Goal: Information Seeking & Learning: Find specific fact

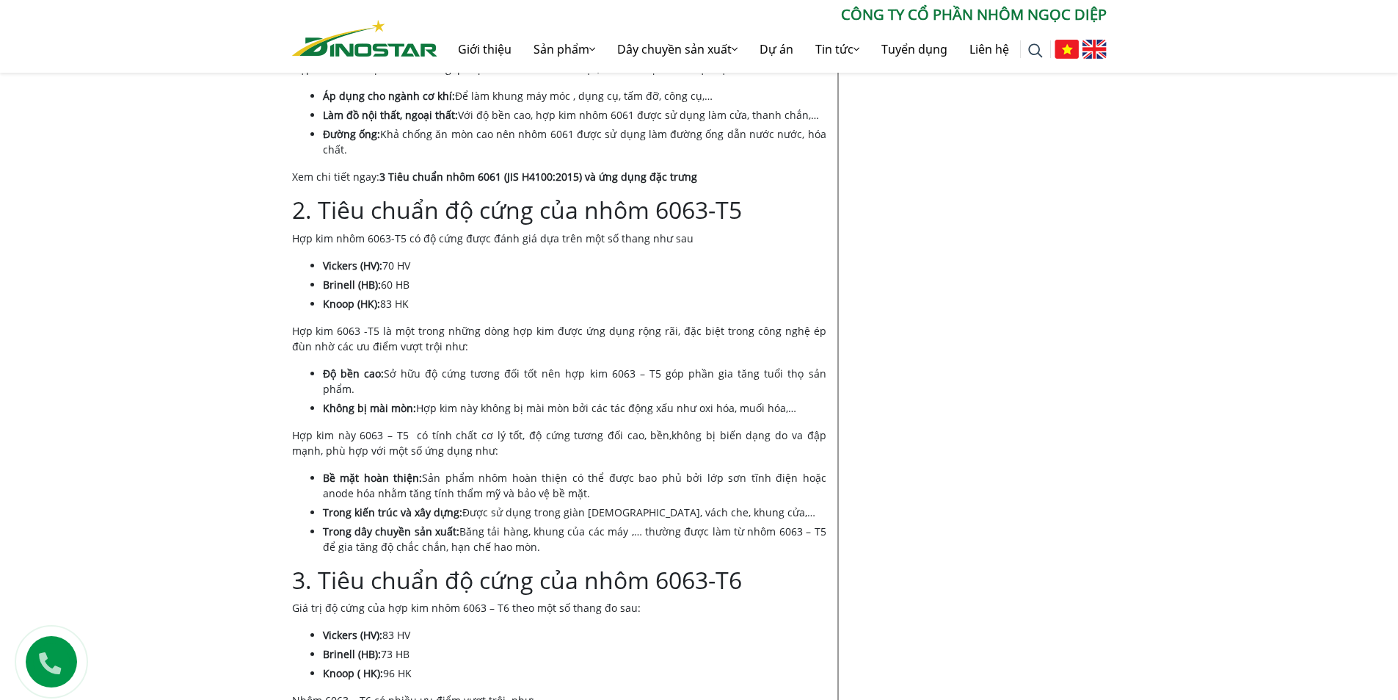
scroll to position [1174, 0]
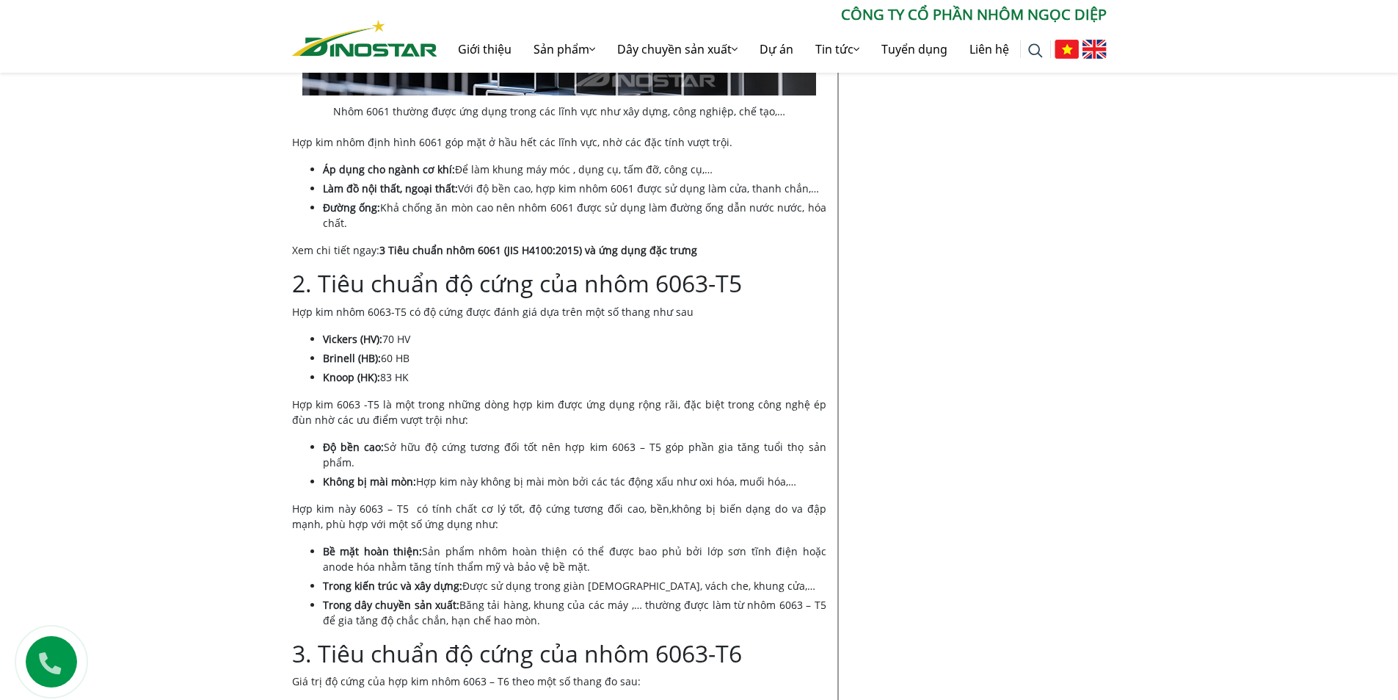
click at [447, 250] on link "3 Tiêu chuẩn nhôm 6061 (JIS H4100:2015) và ứng dụng đặc trưng" at bounding box center [539, 250] width 318 height 14
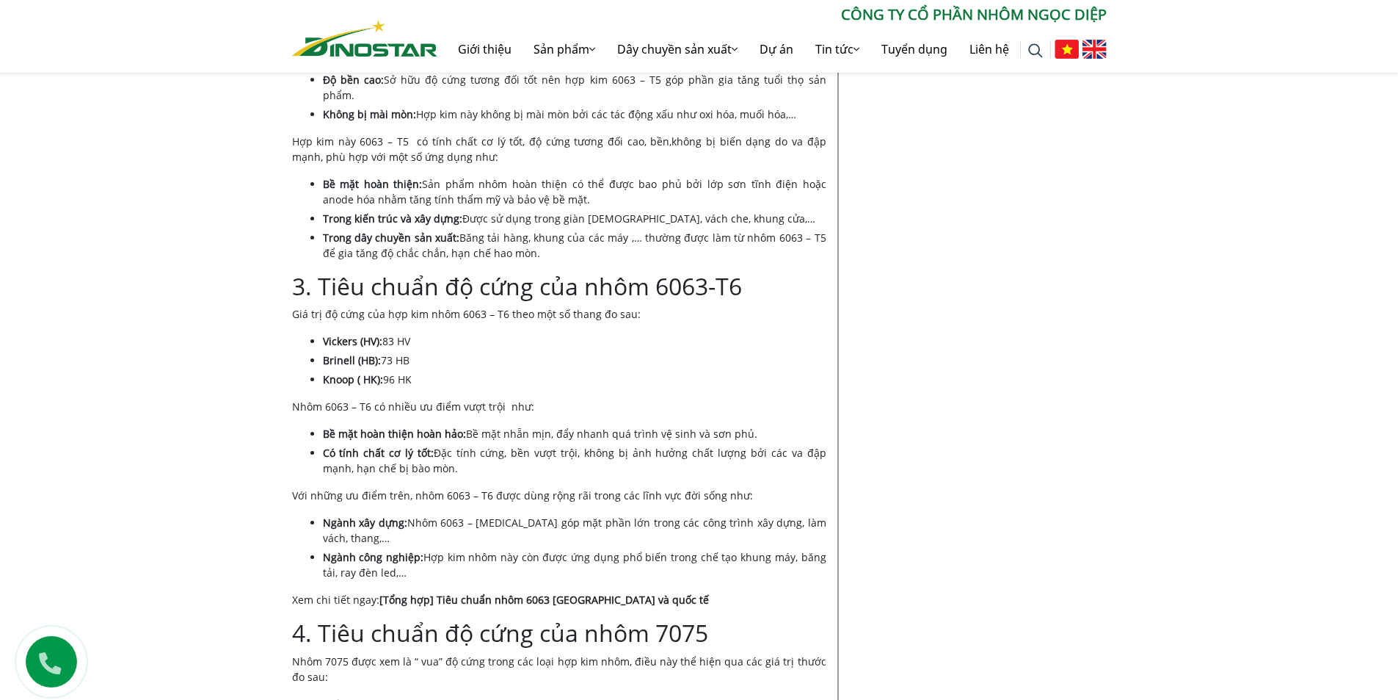
click at [563, 592] on link "[Tổng hợp] Tiêu chuẩn nhôm 6063 [GEOGRAPHIC_DATA] và quốc tế" at bounding box center [545, 599] width 330 height 14
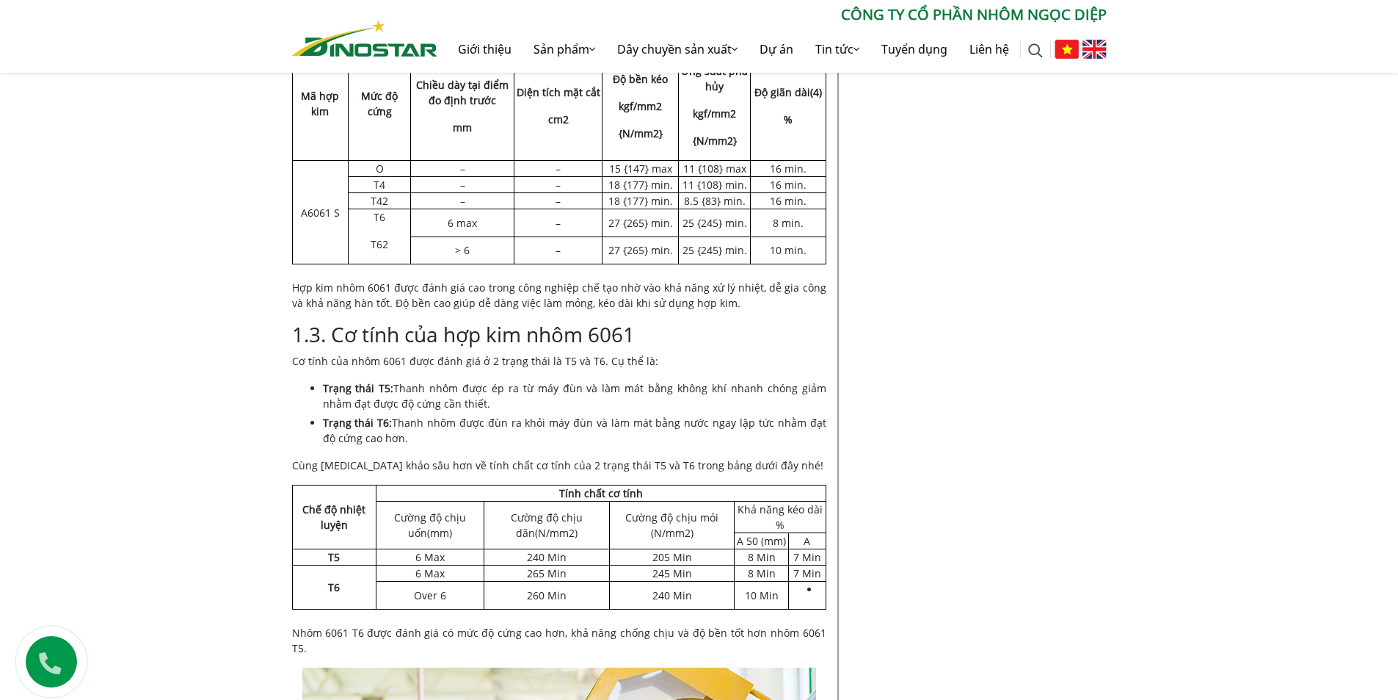
scroll to position [881, 0]
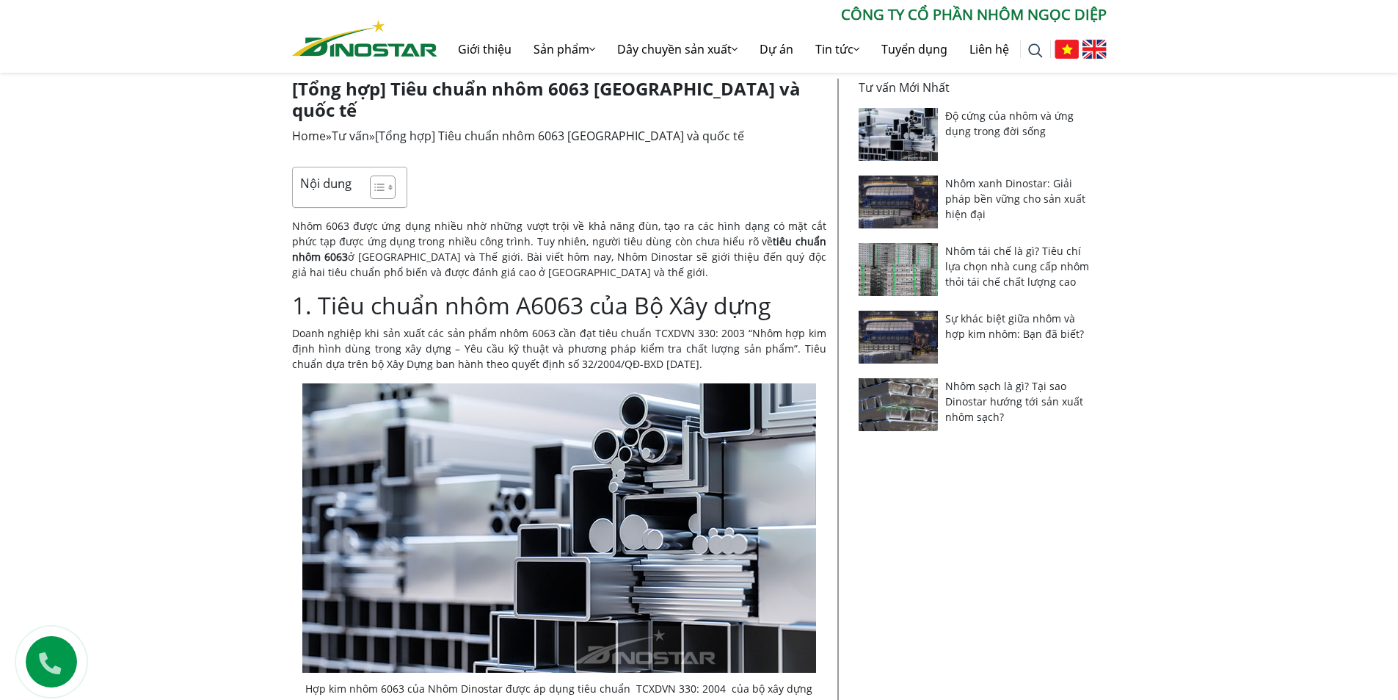
scroll to position [440, 0]
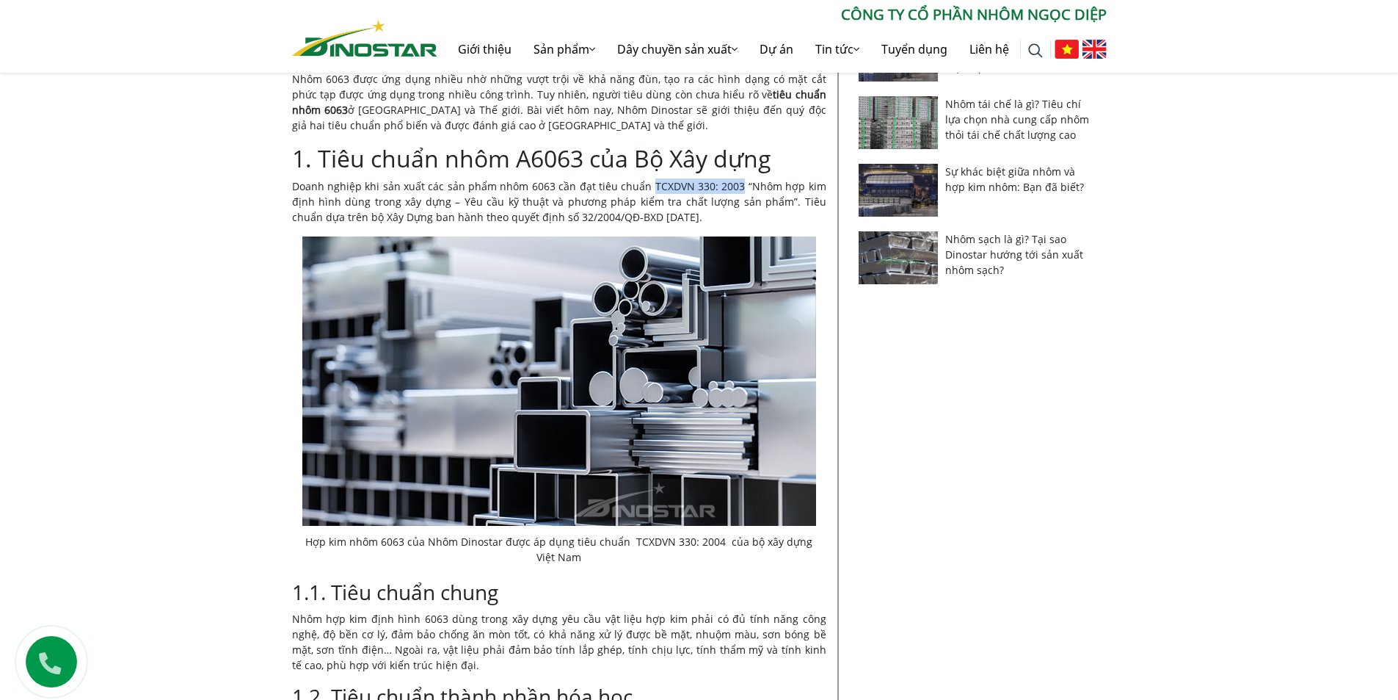
drag, startPoint x: 655, startPoint y: 160, endPoint x: 743, endPoint y: 165, distance: 88.2
click at [743, 178] on p "Doanh nghiệp khi sản xuất các sản phẩm nhôm 6063 cần đạt tiêu chuẩn TCXDVN 330:…" at bounding box center [559, 201] width 534 height 46
copy p "TCXDVN 330: 2003"
